Goal: Information Seeking & Learning: Learn about a topic

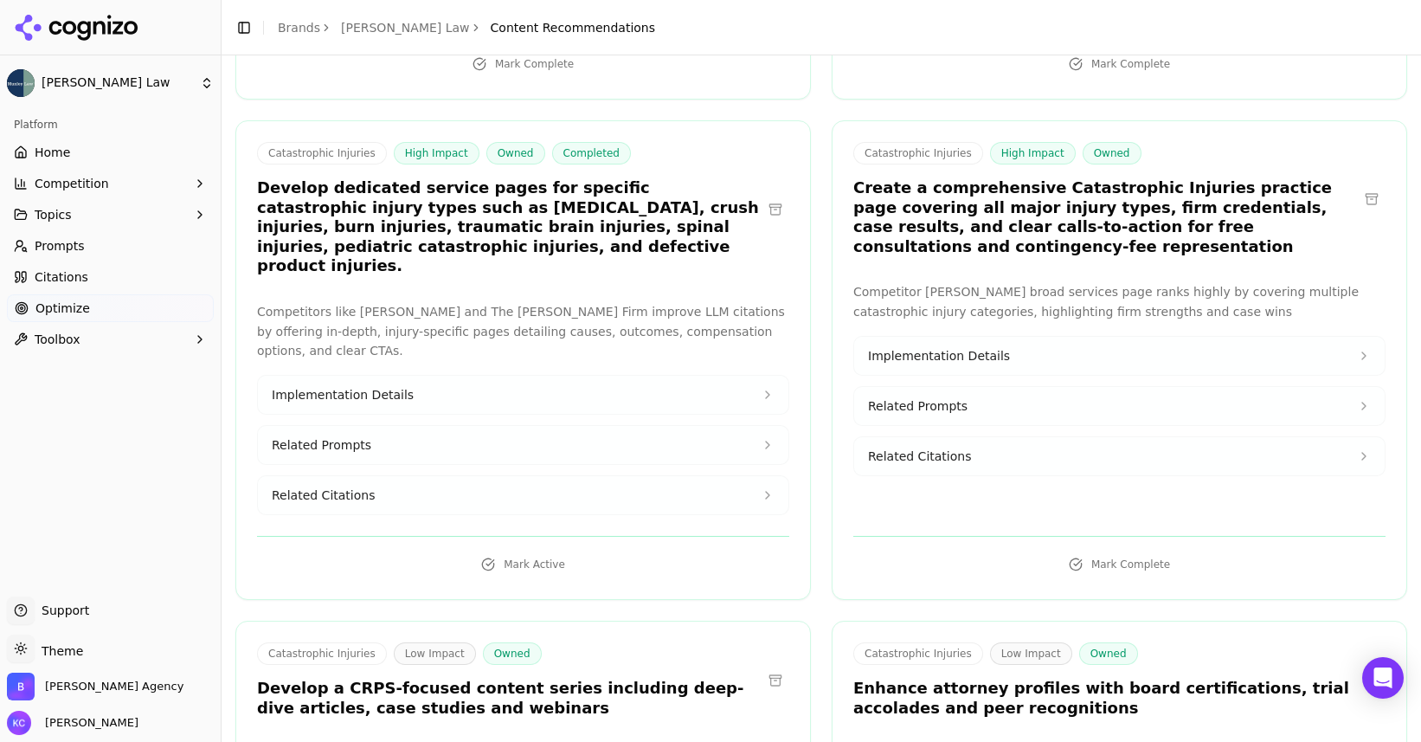
scroll to position [518, 0]
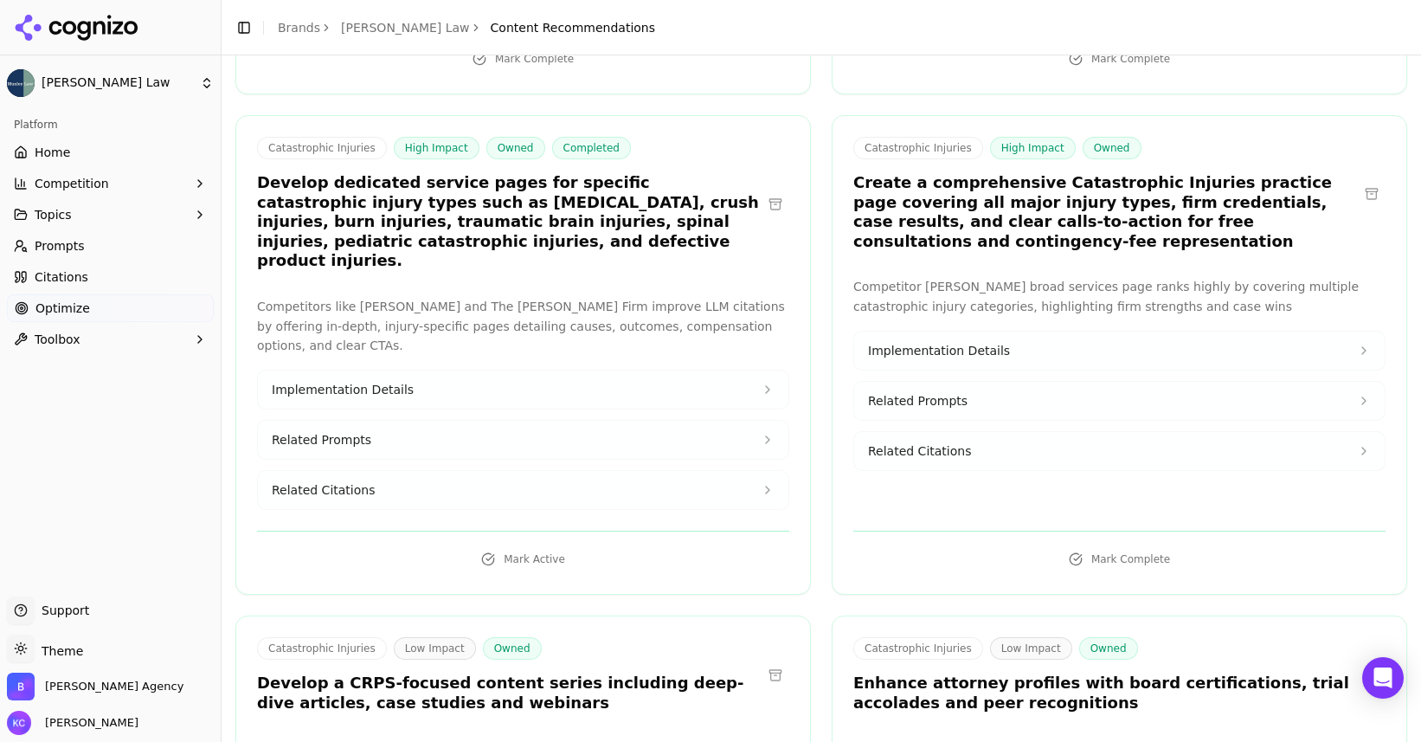
click at [335, 481] on span "Related Citations" at bounding box center [323, 489] width 103 height 17
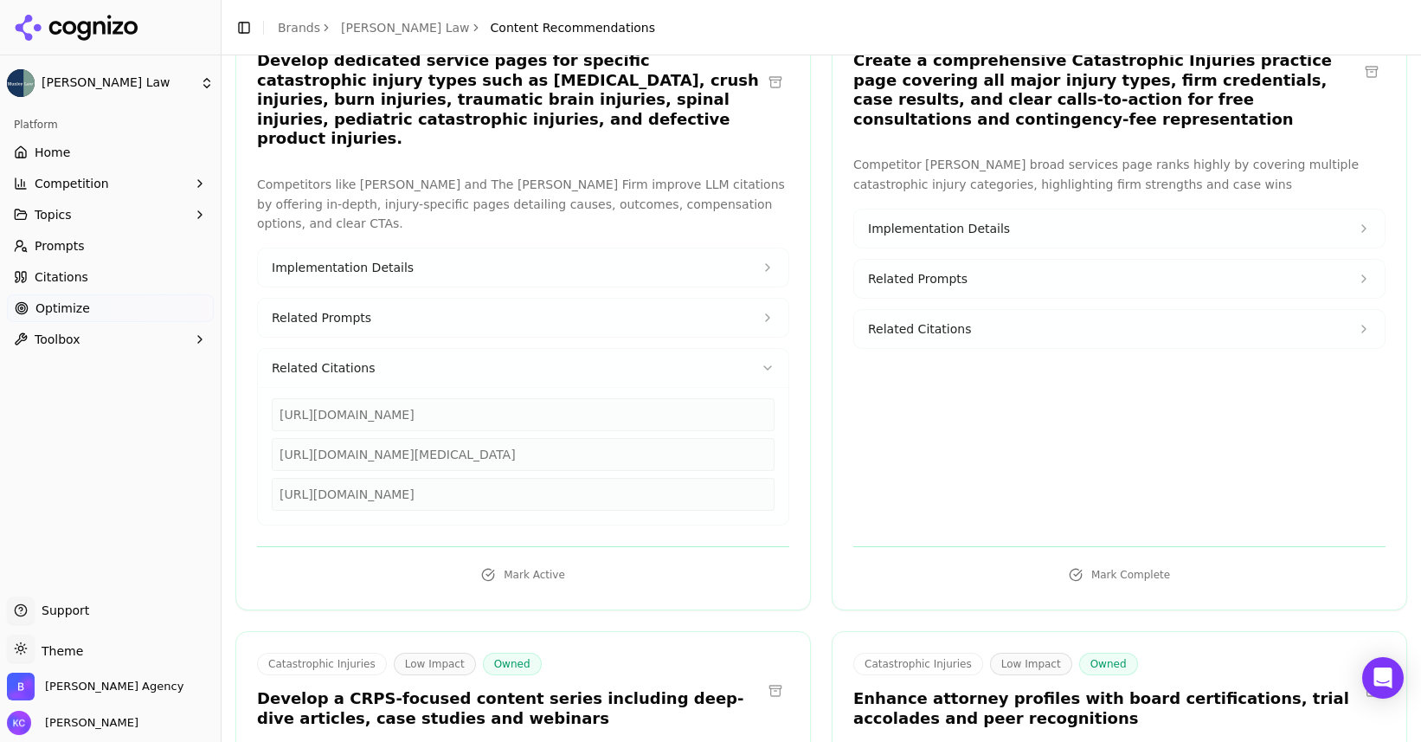
scroll to position [640, 0]
click at [278, 477] on div "[URL][DOMAIN_NAME]" at bounding box center [523, 493] width 503 height 33
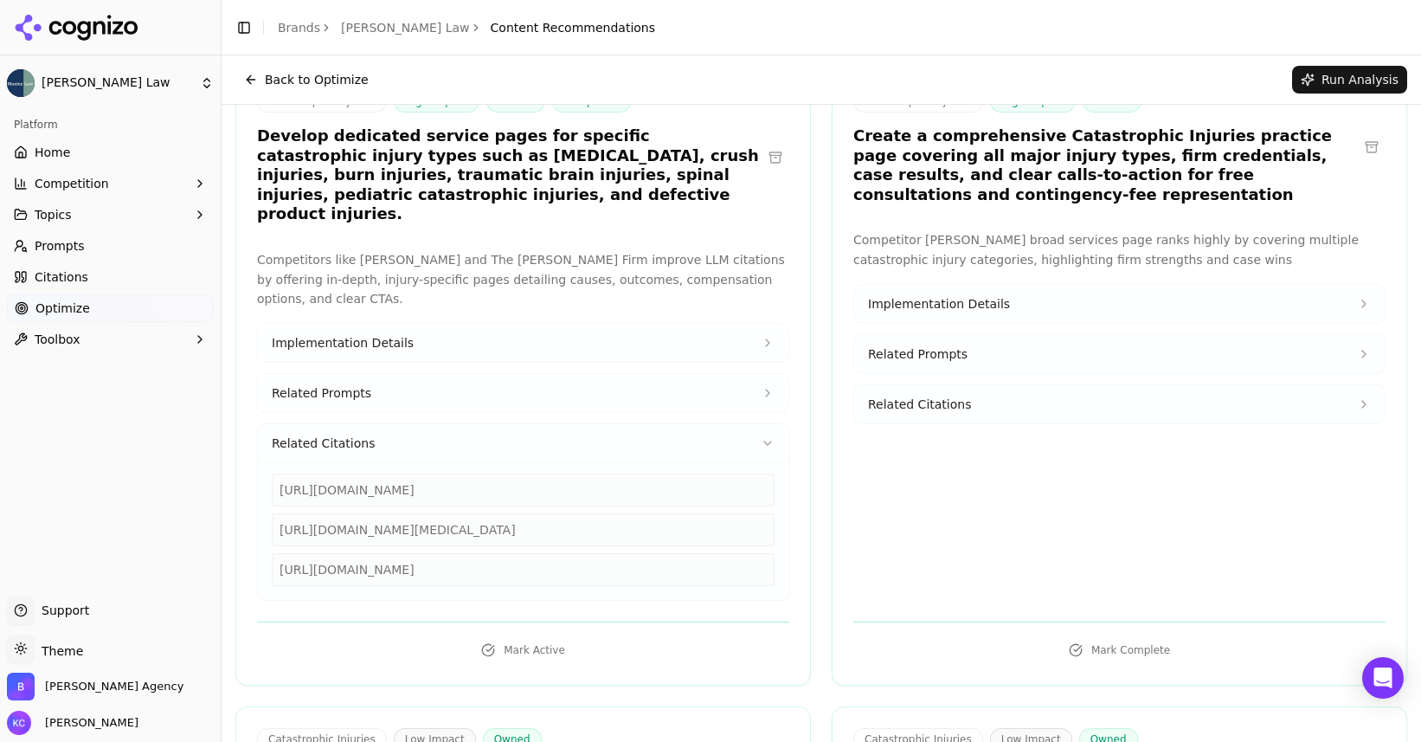
scroll to position [555, 0]
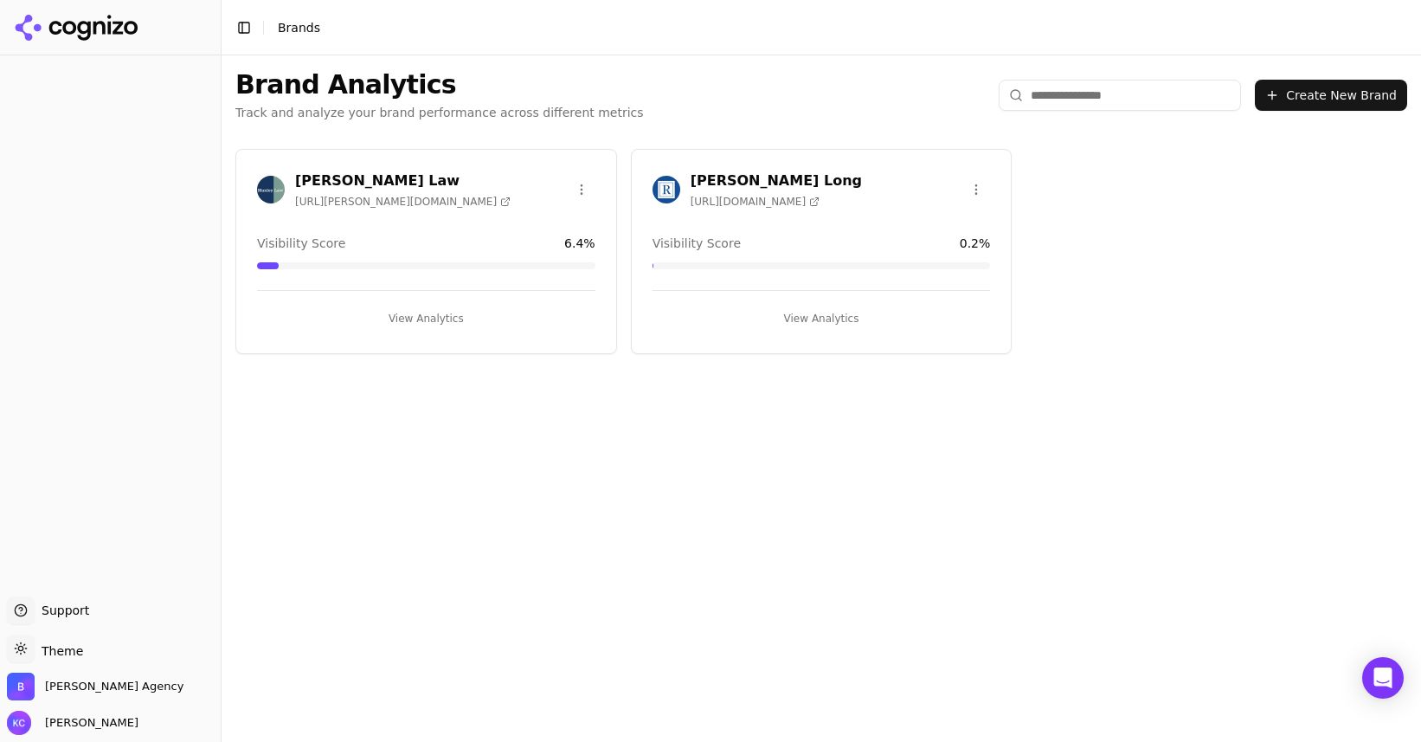
click at [422, 318] on button "View Analytics" at bounding box center [426, 319] width 338 height 28
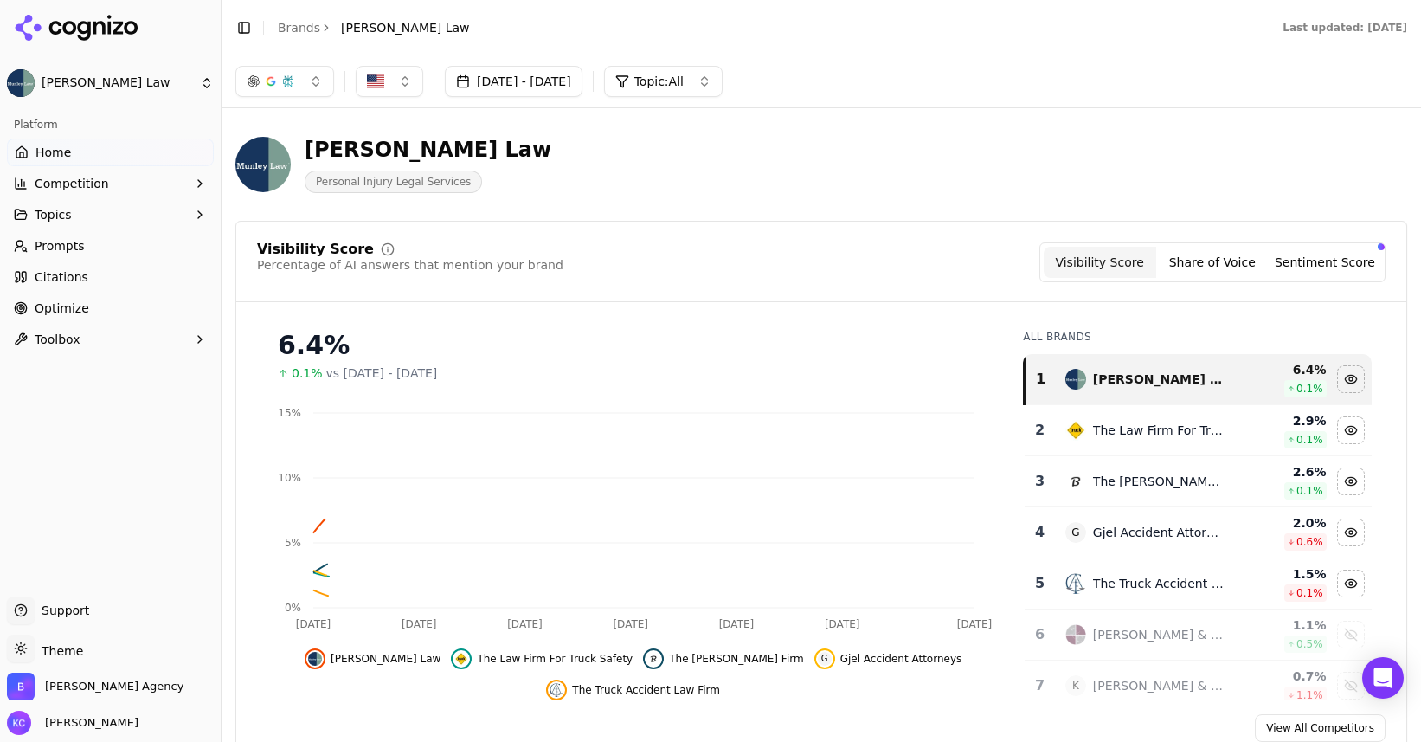
click at [68, 308] on span "Optimize" at bounding box center [62, 307] width 55 height 17
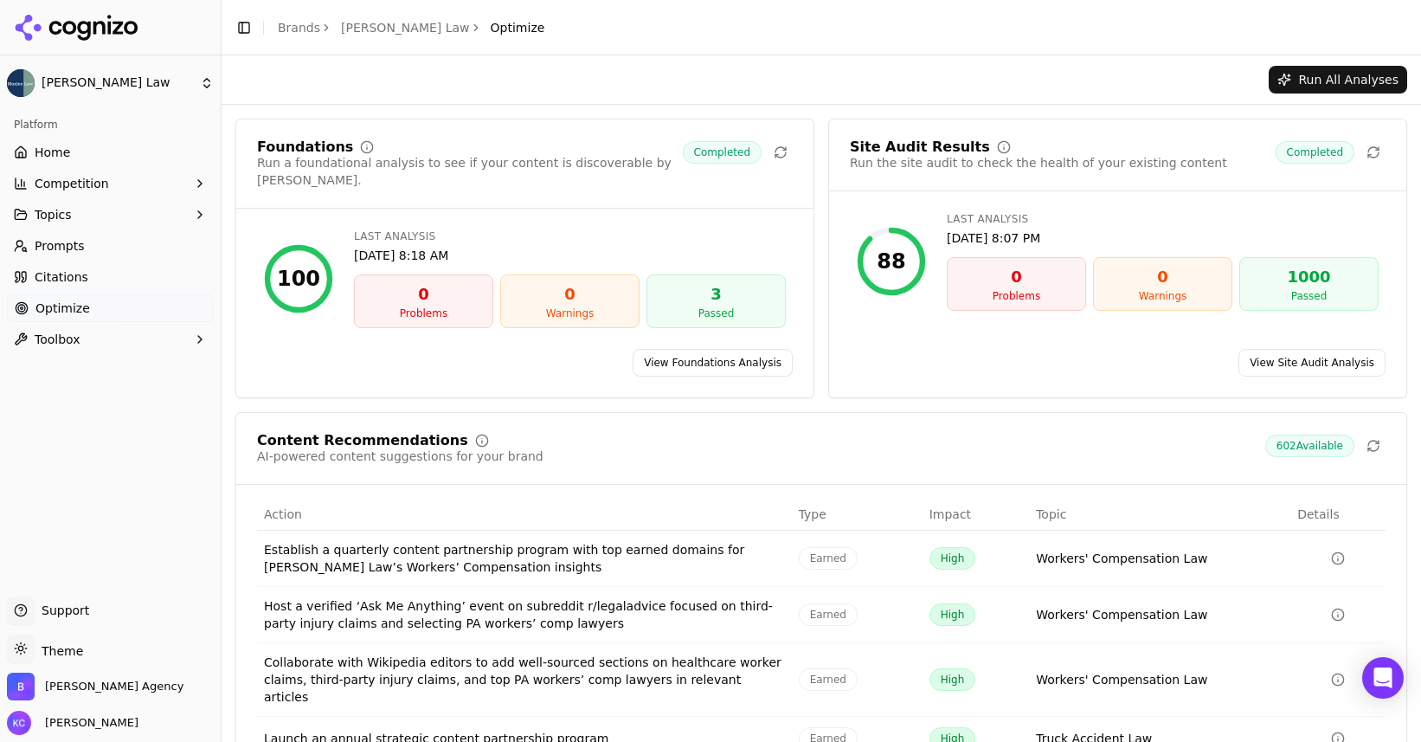
scroll to position [106, 0]
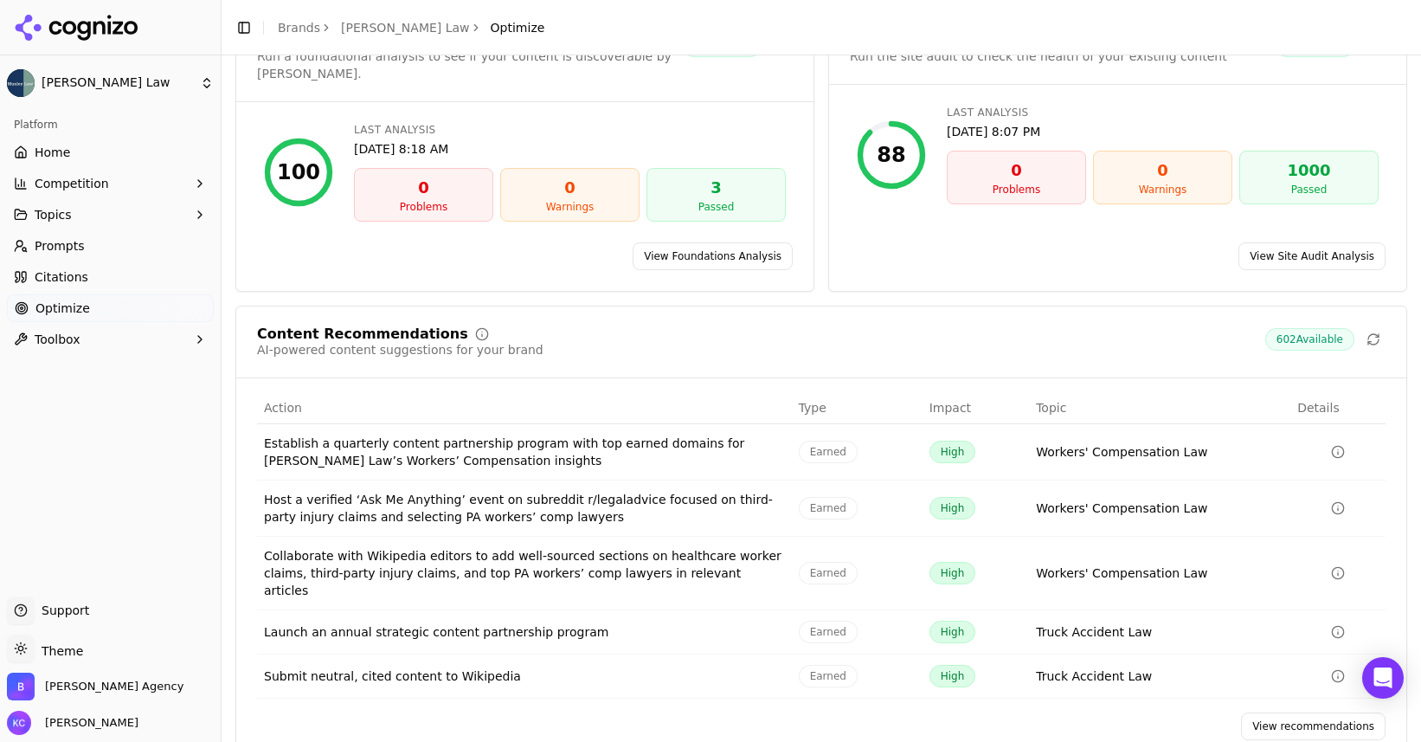
click at [1294, 712] on link "View recommendations" at bounding box center [1313, 726] width 145 height 28
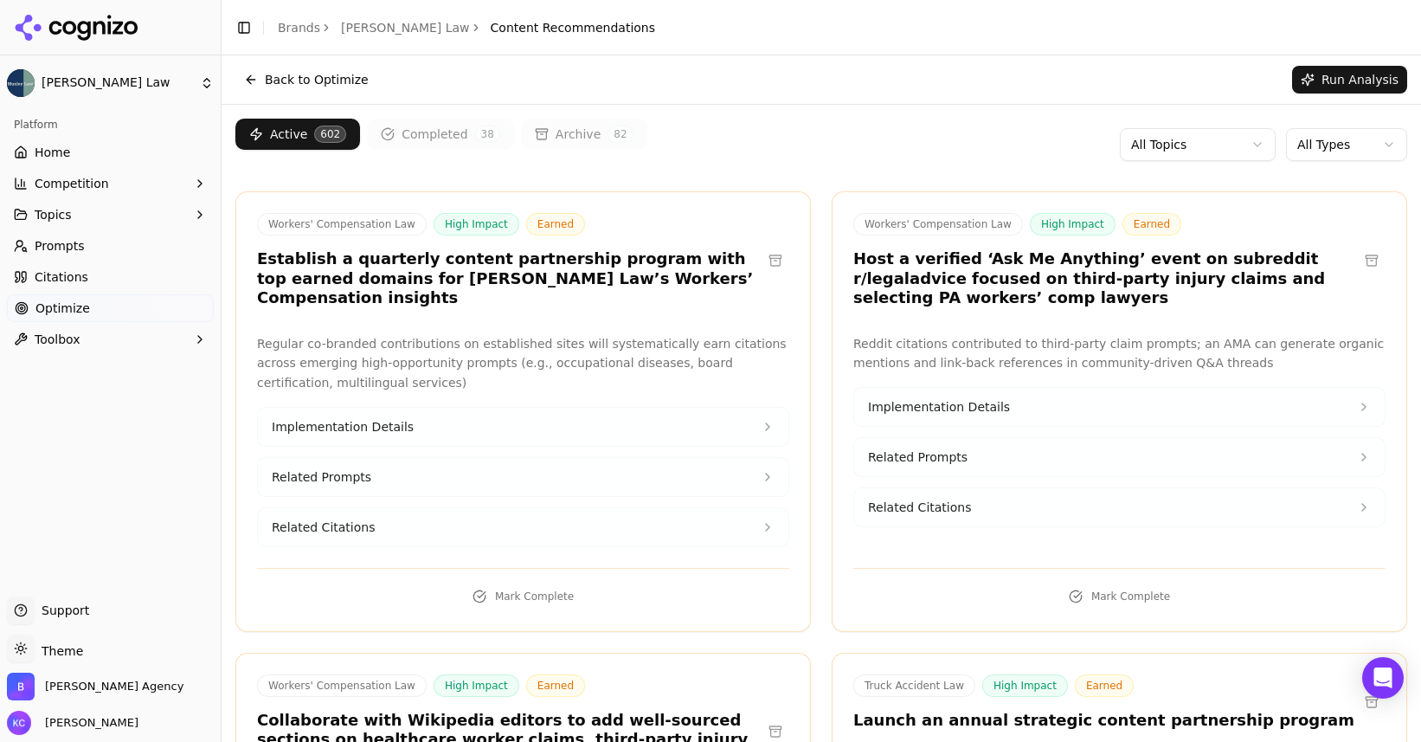
click at [1256, 146] on html "[PERSON_NAME] Law Platform Home Competition Topics Prompts Citations Optimize T…" at bounding box center [710, 371] width 1421 height 742
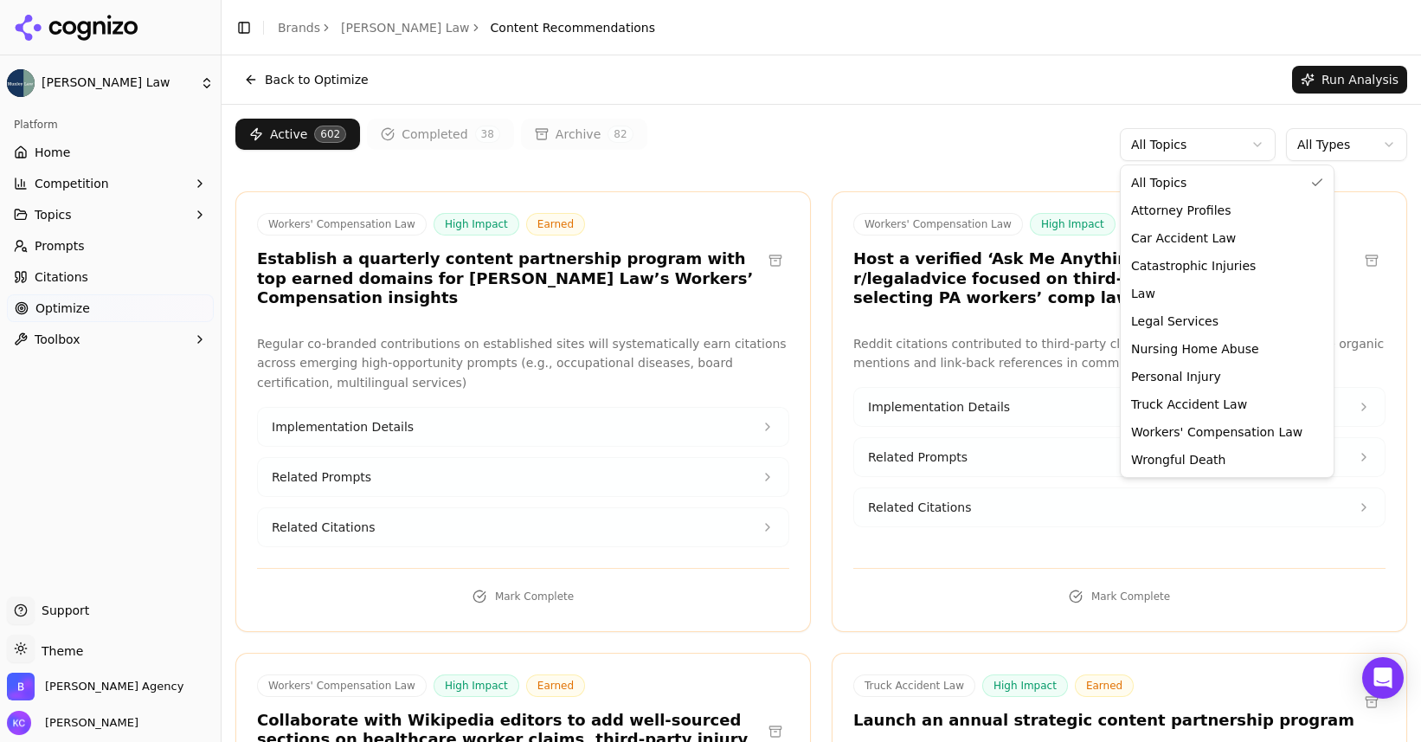
click at [956, 109] on html "[PERSON_NAME] Law Platform Home Competition Topics Prompts Citations Optimize T…" at bounding box center [710, 371] width 1421 height 742
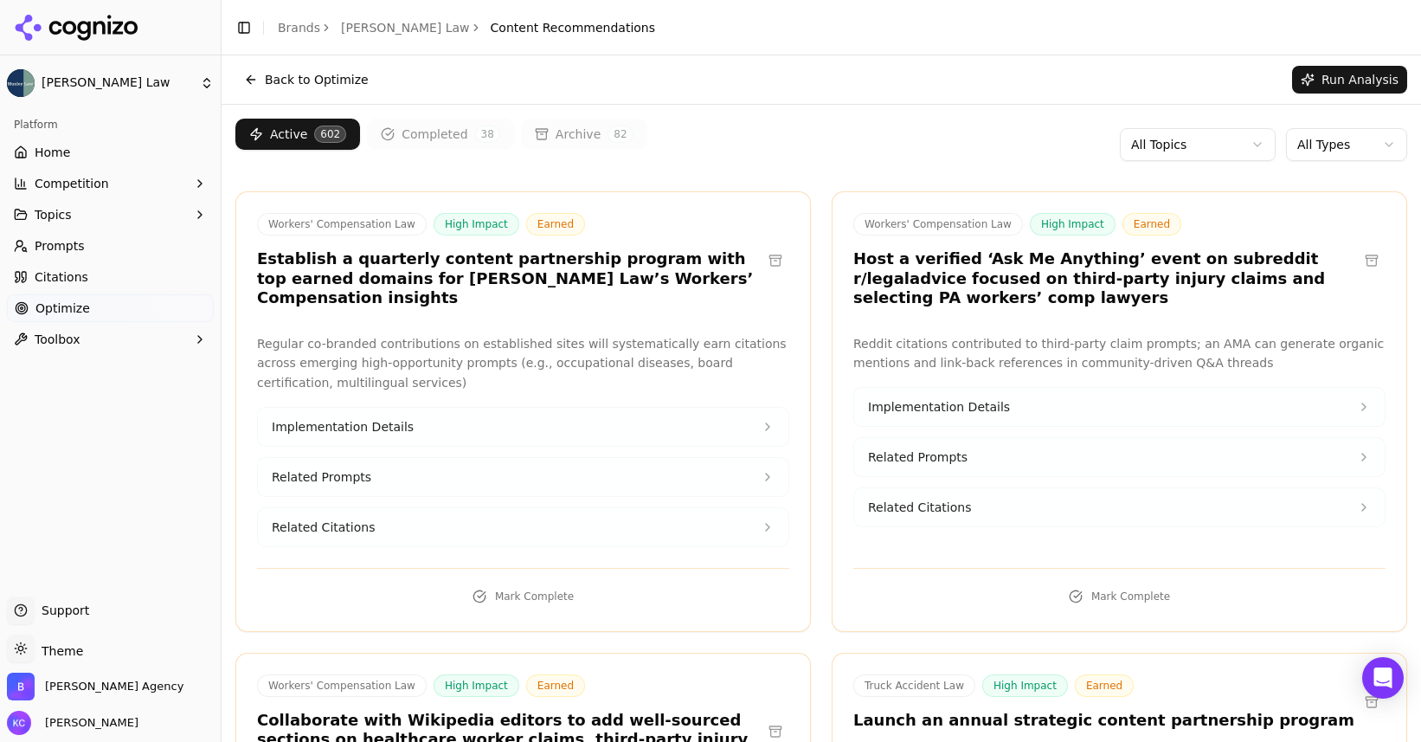
click at [1220, 152] on html "[PERSON_NAME] Law Platform Home Competition Topics Prompts Citations Optimize T…" at bounding box center [710, 371] width 1421 height 742
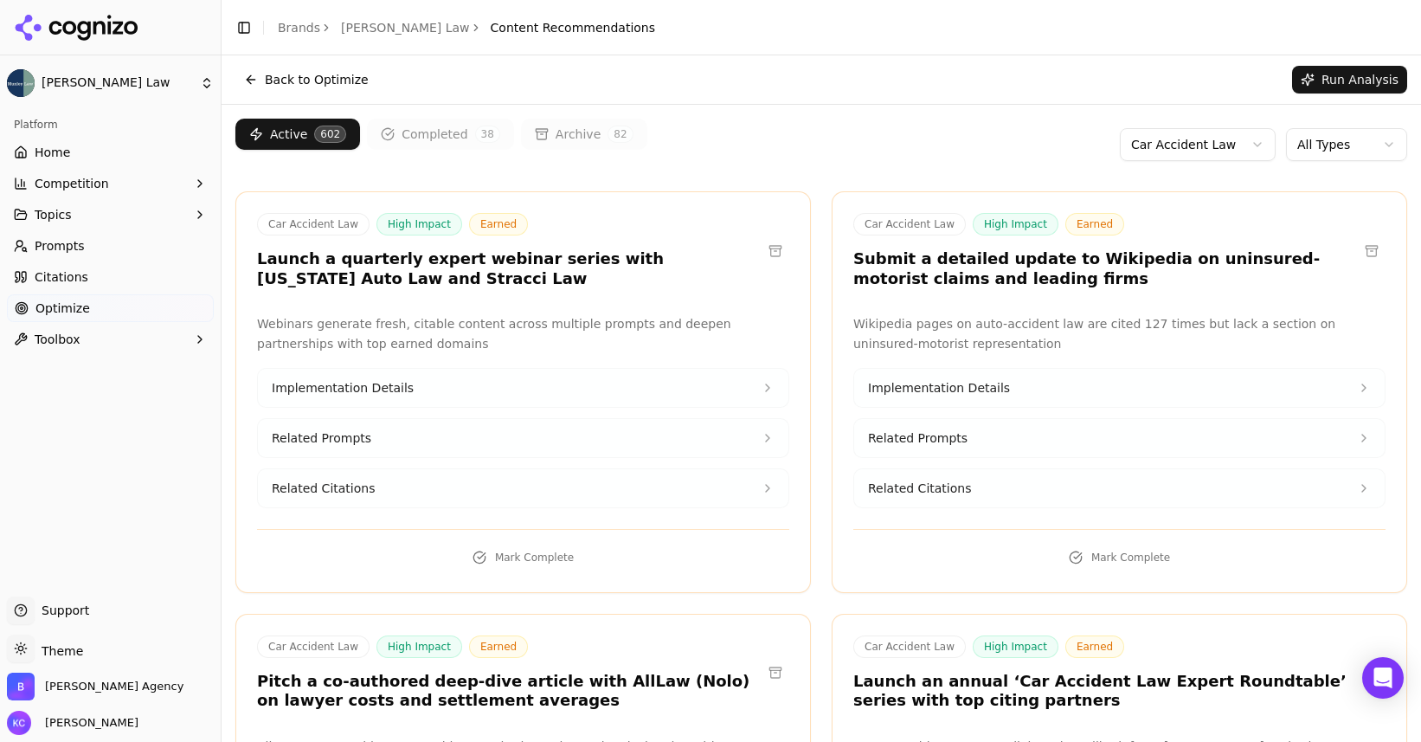
click at [1333, 143] on html "[PERSON_NAME] Law Platform Home Competition Topics Prompts Citations Optimize T…" at bounding box center [710, 371] width 1421 height 742
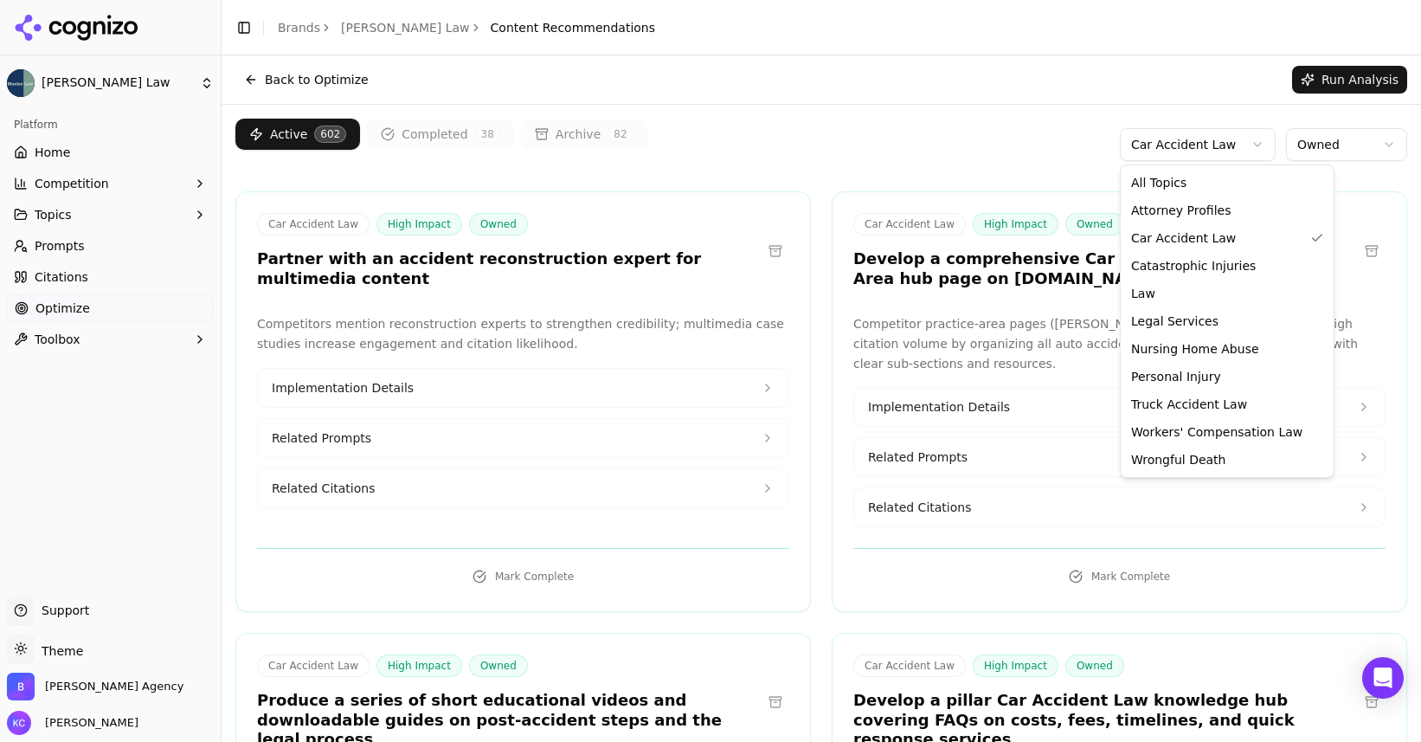
click at [1258, 139] on html "[PERSON_NAME] Law Platform Home Competition Topics Prompts Citations Optimize T…" at bounding box center [710, 371] width 1421 height 742
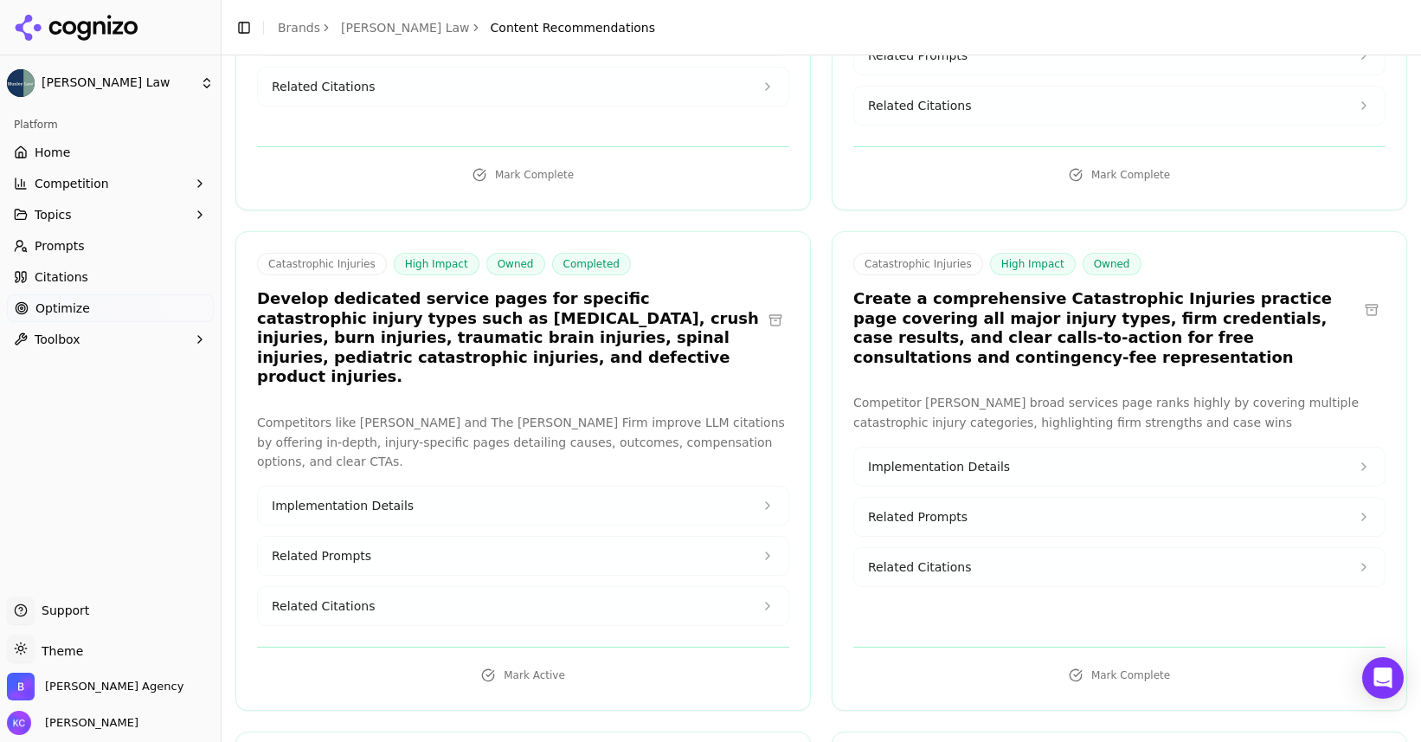
scroll to position [402, 0]
click at [367, 596] on span "Related Citations" at bounding box center [323, 604] width 103 height 17
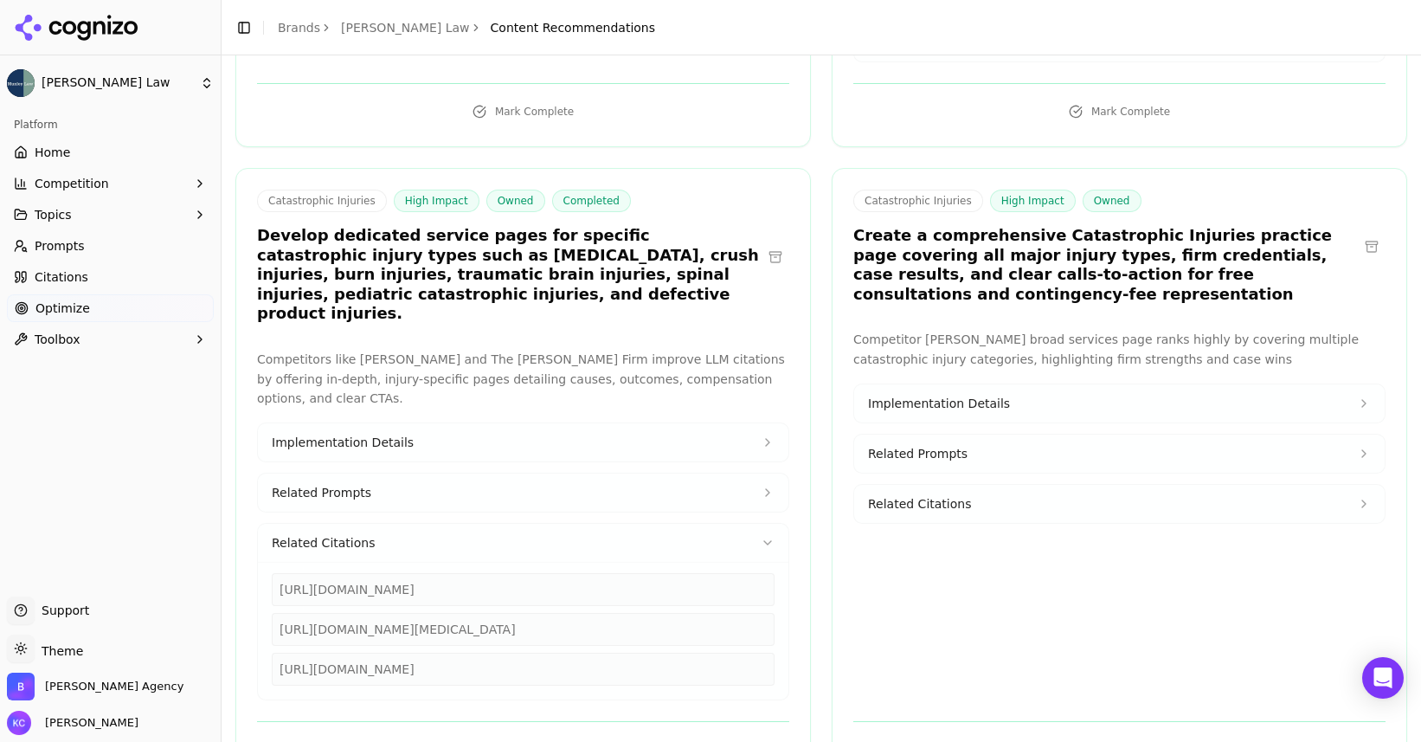
scroll to position [472, 0]
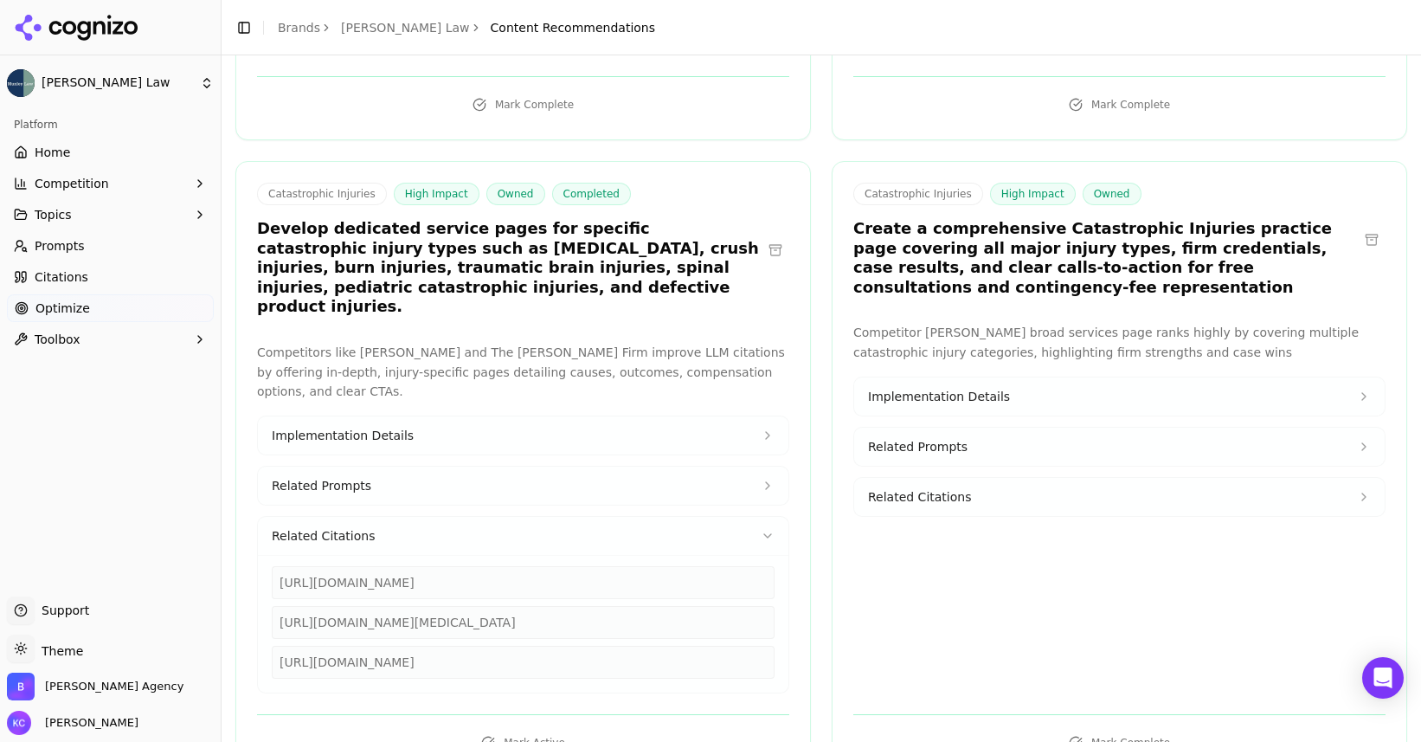
click at [406, 646] on div "[URL][DOMAIN_NAME]" at bounding box center [523, 662] width 503 height 33
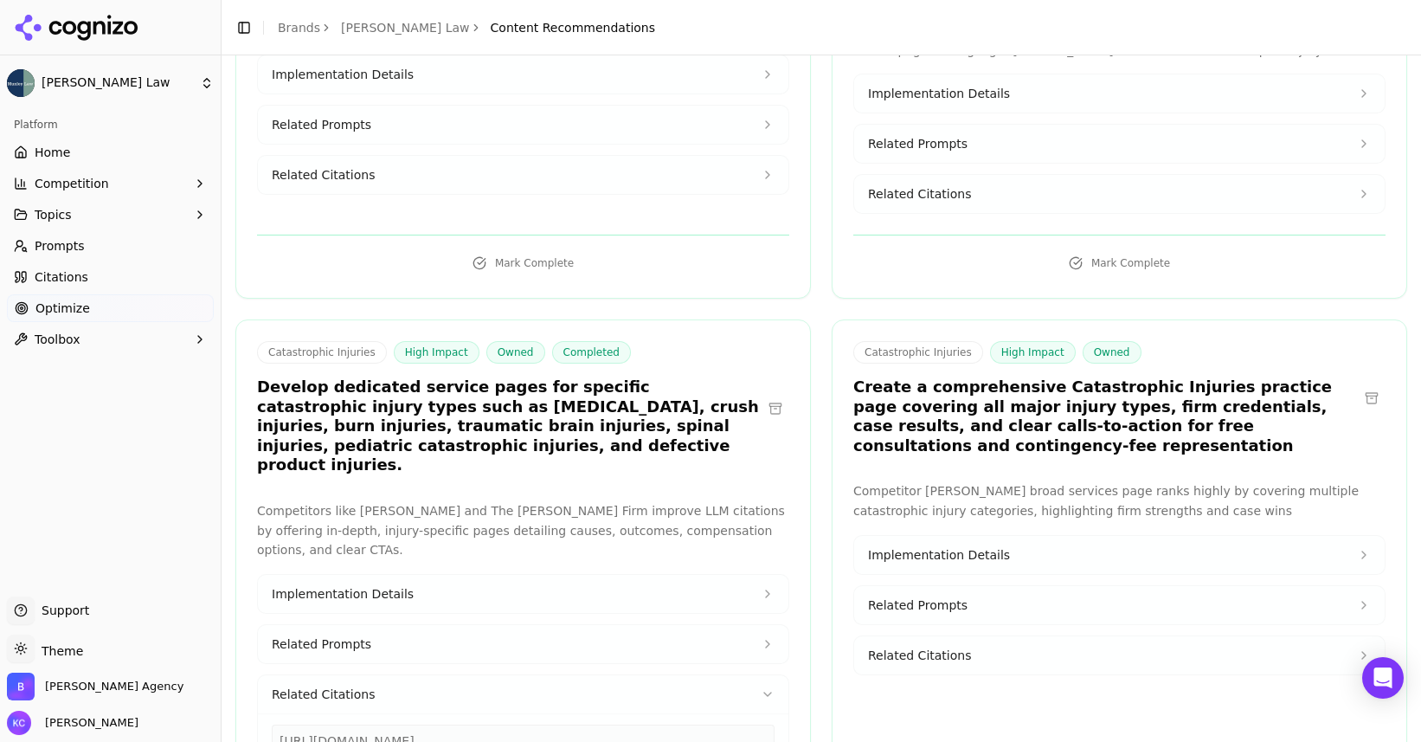
scroll to position [326, 0]
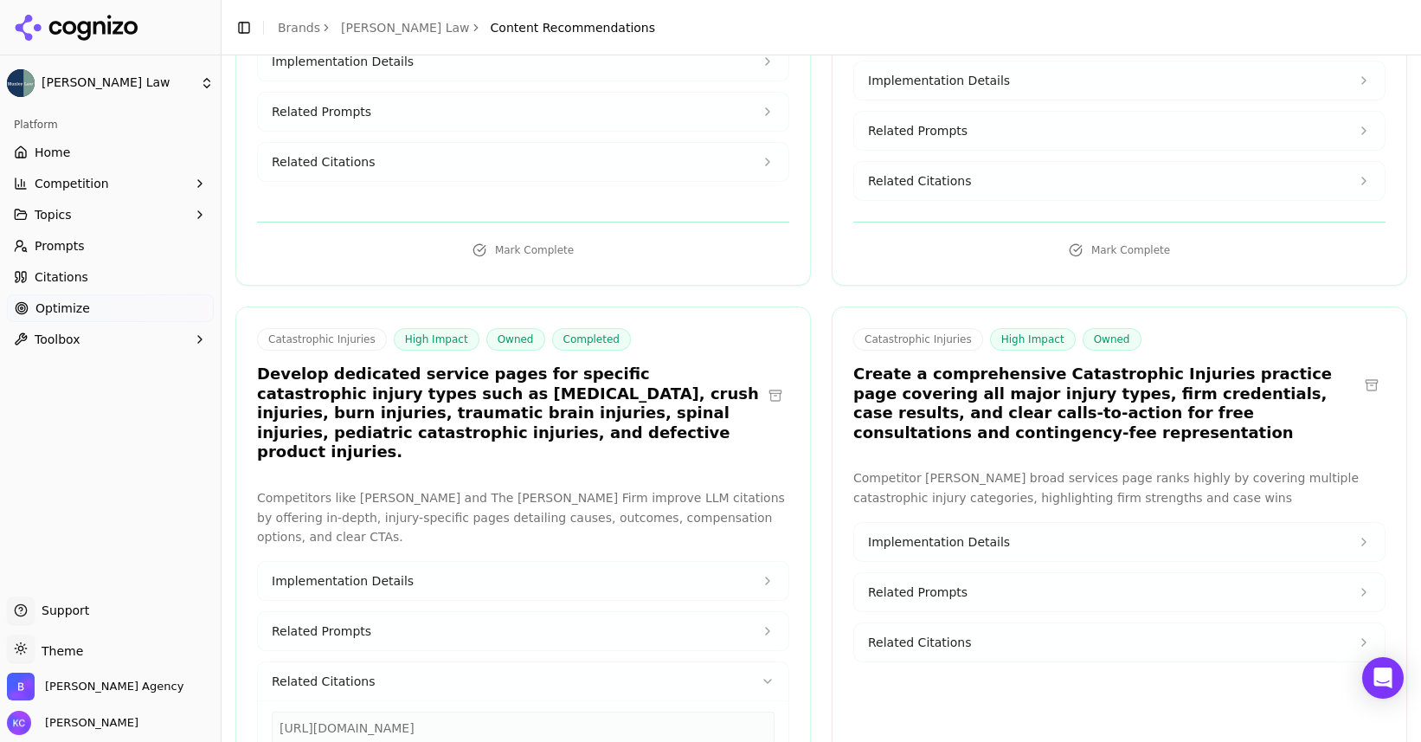
click at [901, 533] on span "Implementation Details" at bounding box center [939, 541] width 142 height 17
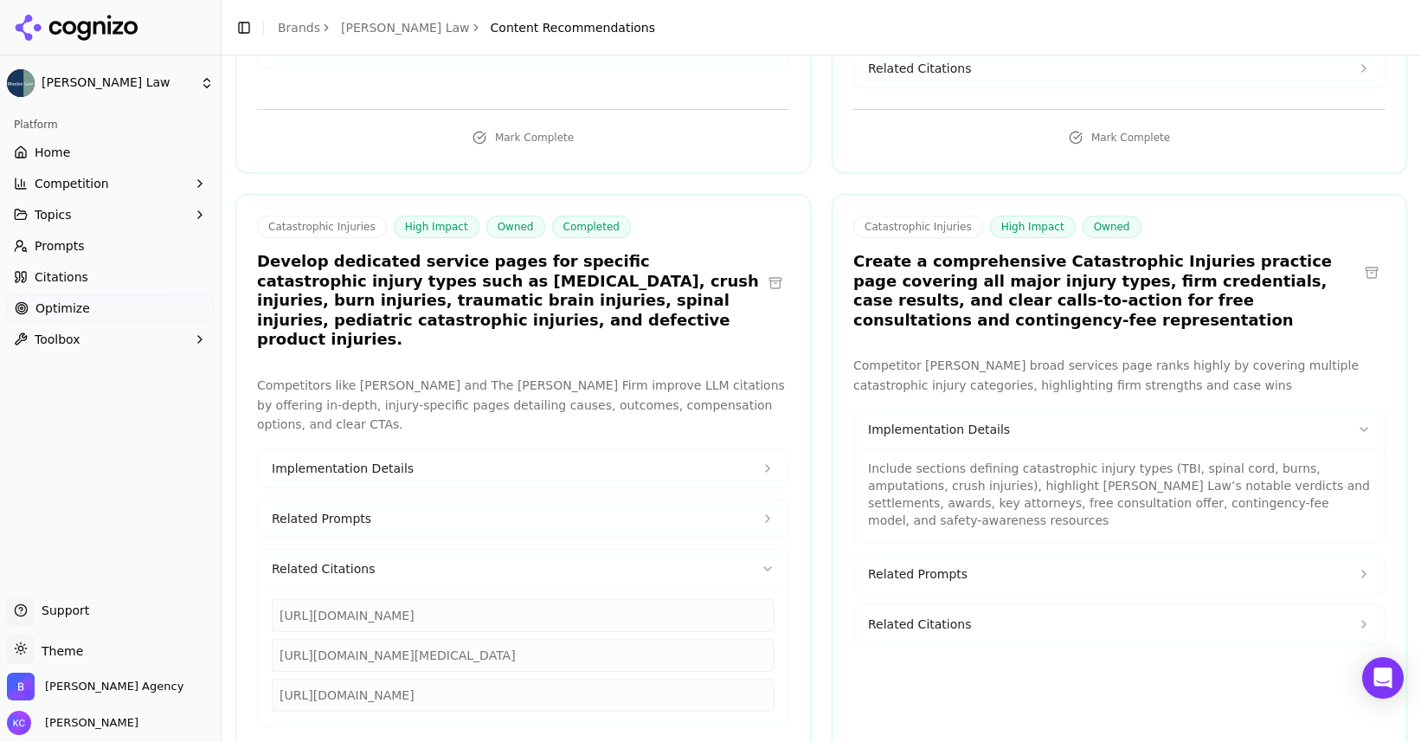
scroll to position [441, 0]
drag, startPoint x: 279, startPoint y: 576, endPoint x: 741, endPoint y: 576, distance: 462.2
click at [741, 597] on div "[URL][DOMAIN_NAME]" at bounding box center [523, 613] width 503 height 33
copy div "[URL][DOMAIN_NAME]"
